Goal: Task Accomplishment & Management: Manage account settings

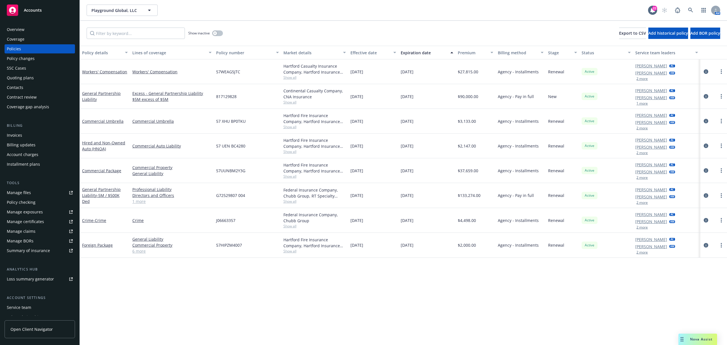
click at [45, 221] on link "Manage certificates" at bounding box center [40, 221] width 70 height 9
click at [33, 29] on div "Overview" at bounding box center [40, 29] width 66 height 9
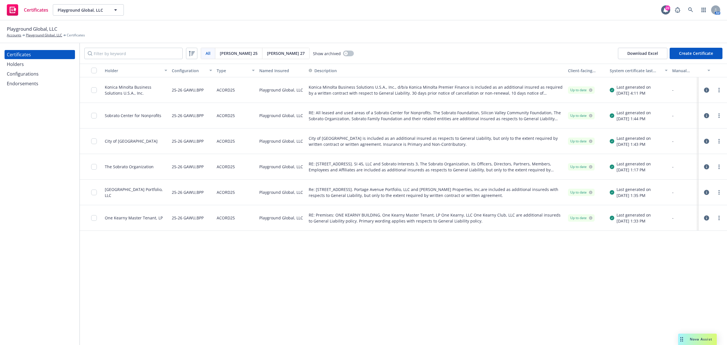
click at [147, 260] on div "Holder Configuration Type Named Insured Description Client-facing status System…" at bounding box center [403, 204] width 647 height 281
click at [466, 330] on div "Holder Configuration Type Named Insured Description Client-facing status System…" at bounding box center [403, 204] width 647 height 281
click at [719, 217] on link "more" at bounding box center [718, 217] width 7 height 7
click at [661, 322] on link "Preview a new version" at bounding box center [676, 320] width 91 height 11
click at [708, 217] on icon "button" at bounding box center [706, 217] width 5 height 5
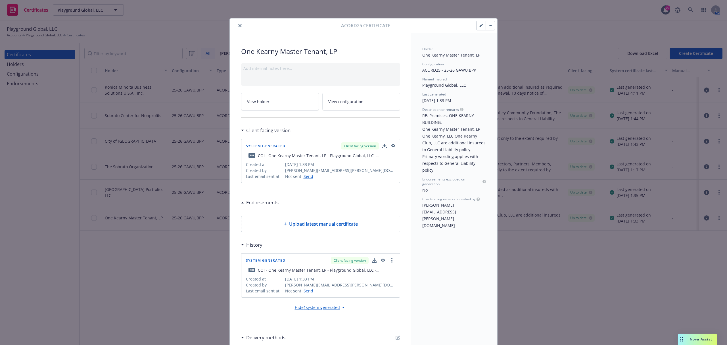
click at [478, 28] on button "button" at bounding box center [480, 25] width 9 height 9
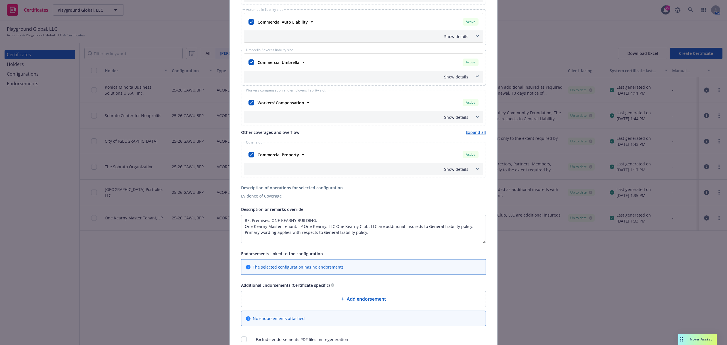
scroll to position [189, 0]
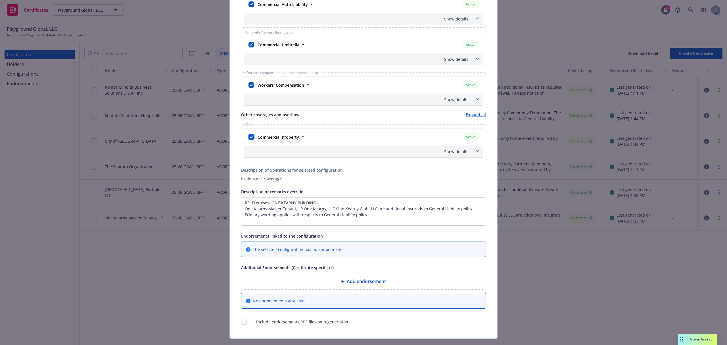
click at [250, 135] on div at bounding box center [251, 137] width 6 height 8
click at [250, 137] on input "checkbox" at bounding box center [251, 137] width 6 height 6
checkbox input "false"
click at [290, 212] on textarea "RE: Premises: ONE KEARNY BUILDING. One Kearny Master Tenant, LP One Kearny, LLC…" at bounding box center [363, 211] width 245 height 28
click at [318, 205] on textarea "RE: Premises: ONE KEARNY BUILDING. One Kearny Master Tenant, LP One Kearny, LLC…" at bounding box center [363, 211] width 245 height 28
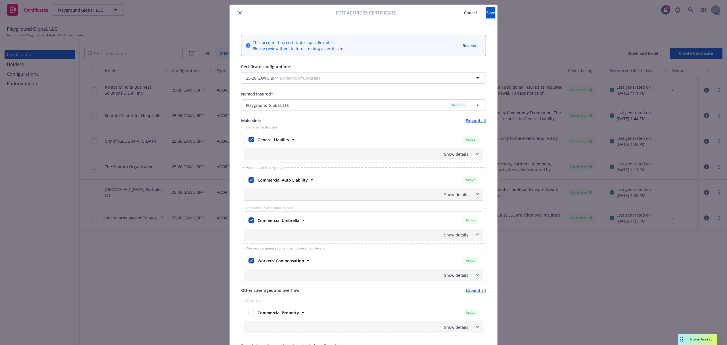
scroll to position [0, 0]
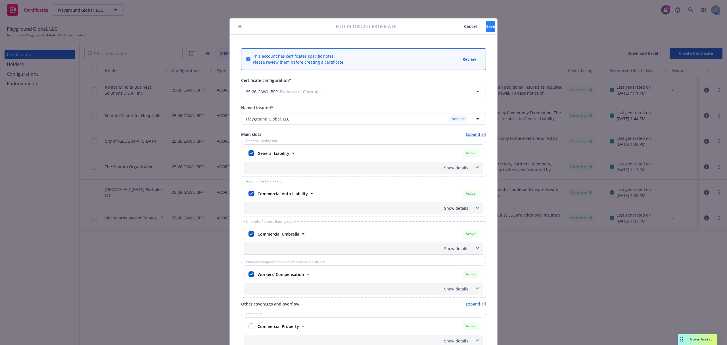
type textarea "RE: Premises: ONE KEARNY BUILDING. Meeting space use. One Kearny Master Tenant,…"
click at [486, 25] on button "Save" at bounding box center [490, 26] width 9 height 11
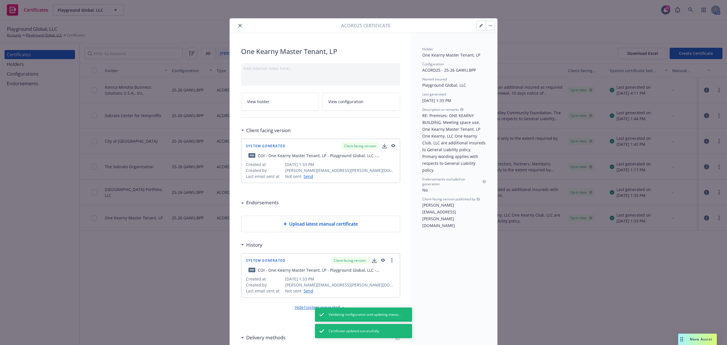
click at [487, 29] on button "button" at bounding box center [490, 25] width 9 height 9
click at [489, 54] on link "Regenerate" at bounding box center [533, 52] width 100 height 11
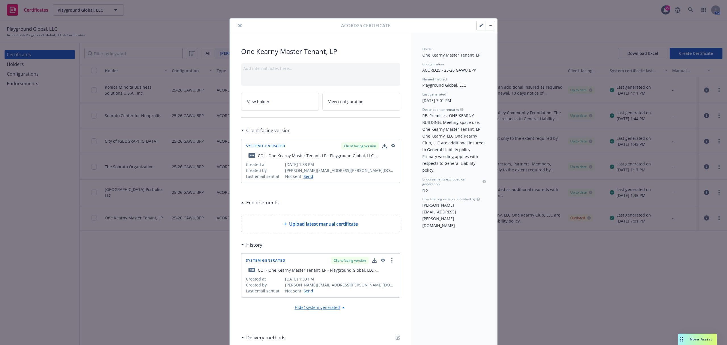
click at [238, 26] on icon "close" at bounding box center [239, 25] width 3 height 3
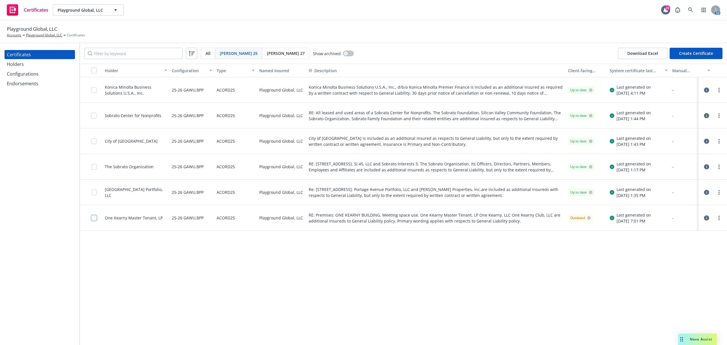
click at [96, 219] on input "checkbox" at bounding box center [94, 218] width 6 height 6
click at [379, 333] on div "Other actions" at bounding box center [374, 332] width 30 height 11
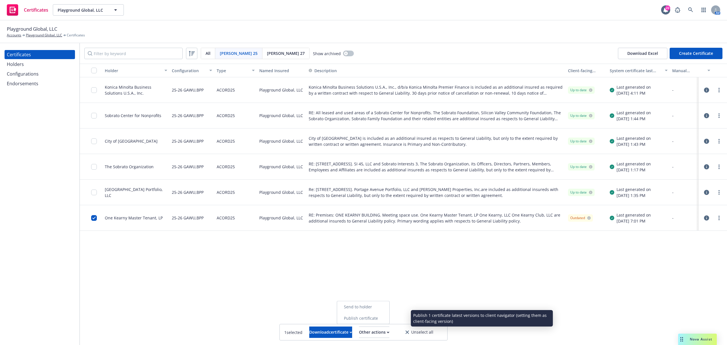
click at [386, 319] on link "Publish certificate" at bounding box center [363, 317] width 52 height 11
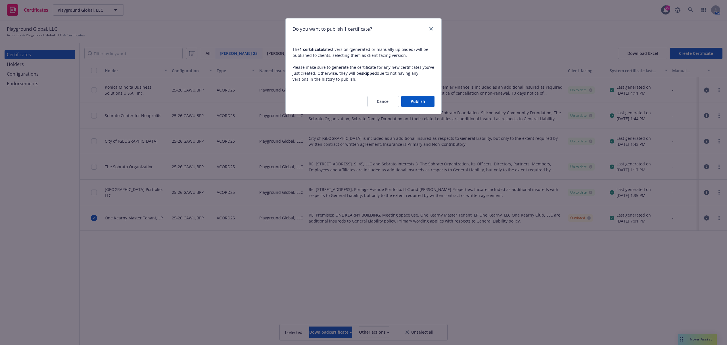
click at [429, 96] on button "Publish" at bounding box center [417, 101] width 33 height 11
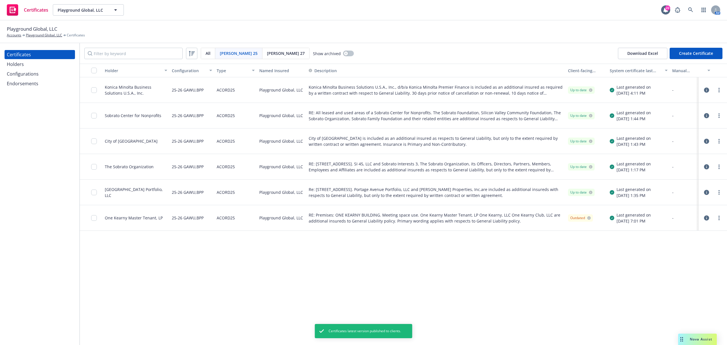
click at [25, 66] on div "Holders" at bounding box center [40, 64] width 66 height 9
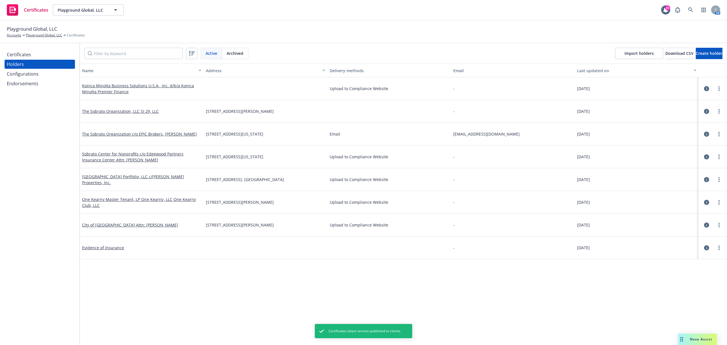
click at [27, 50] on div "Certificates" at bounding box center [19, 54] width 24 height 9
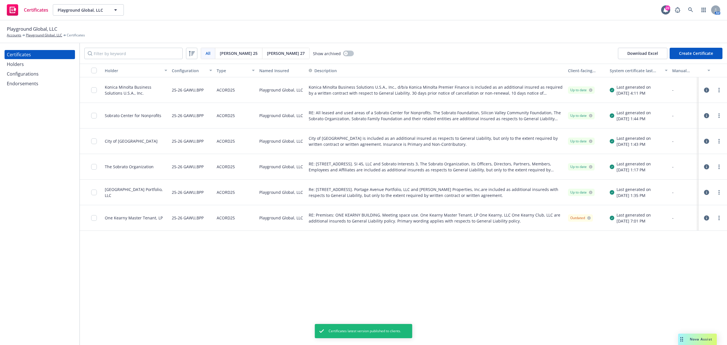
click at [190, 268] on div "Holder Configuration Type Named Insured Description Client-facing status System…" at bounding box center [403, 204] width 647 height 281
click at [719, 217] on icon "more" at bounding box center [718, 217] width 1 height 5
click at [683, 297] on link "Download uneditable generated certificate" at bounding box center [676, 297] width 91 height 11
